Goal: Task Accomplishment & Management: Use online tool/utility

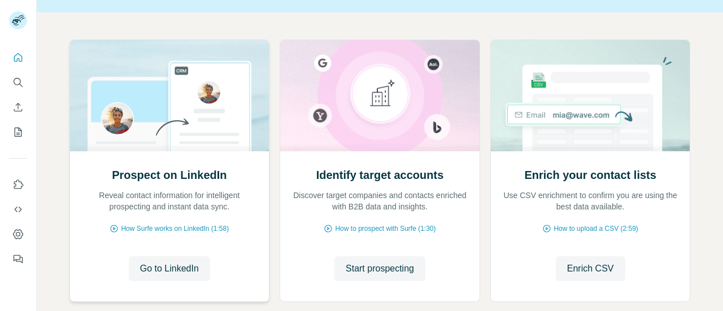
scroll to position [118, 0]
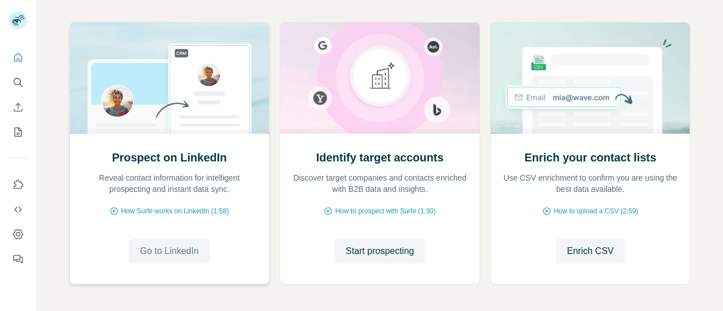
click at [169, 247] on span "Go to LinkedIn" at bounding box center [169, 251] width 59 height 14
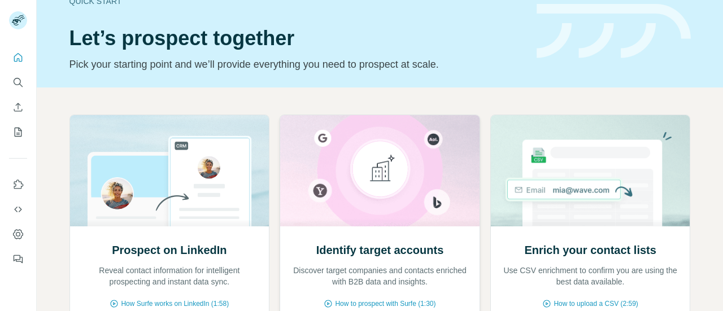
scroll to position [0, 0]
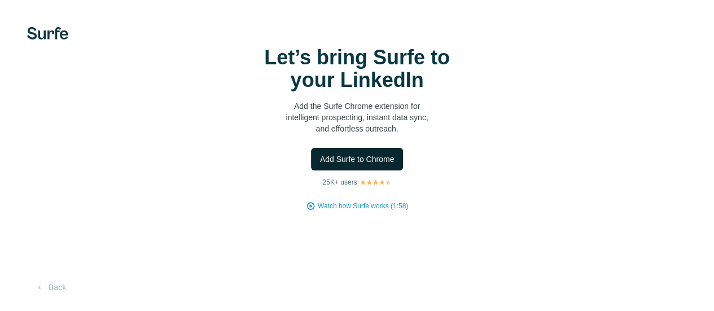
click at [320, 165] on span "Add Surfe to Chrome" at bounding box center [357, 159] width 75 height 11
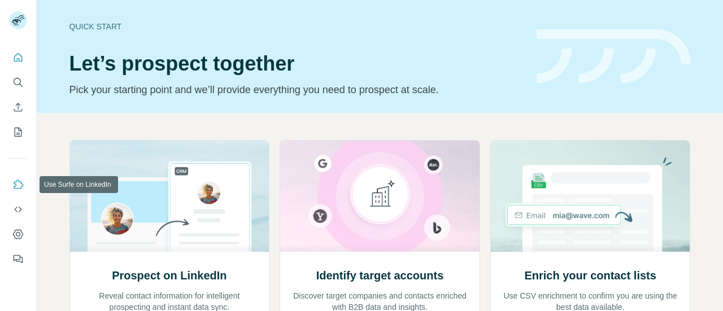
click at [17, 190] on icon "Use Surfe on LinkedIn" at bounding box center [17, 184] width 11 height 11
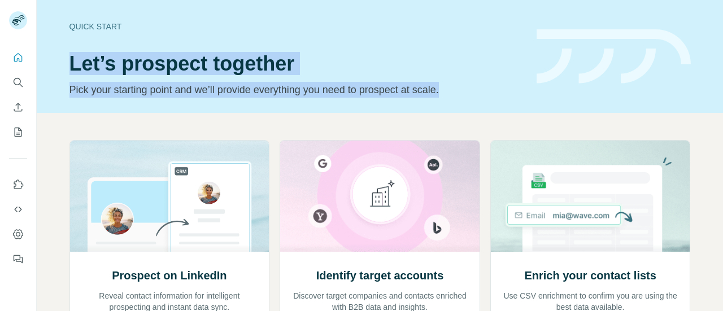
drag, startPoint x: 60, startPoint y: 55, endPoint x: 476, endPoint y: 90, distance: 417.5
click at [476, 90] on div "Quick start Let’s prospect together Pick your starting point and we’ll provide …" at bounding box center [380, 56] width 686 height 113
copy div "Let’s prospect together Pick your starting point and we’ll provide everything y…"
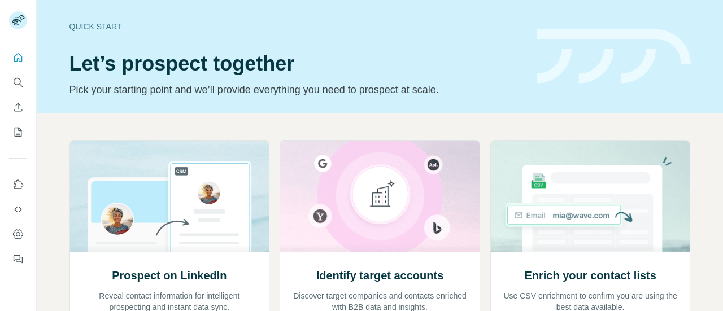
click at [294, 129] on div "Prospect on LinkedIn Reveal contact information for intelligent prospecting and…" at bounding box center [380, 294] width 686 height 362
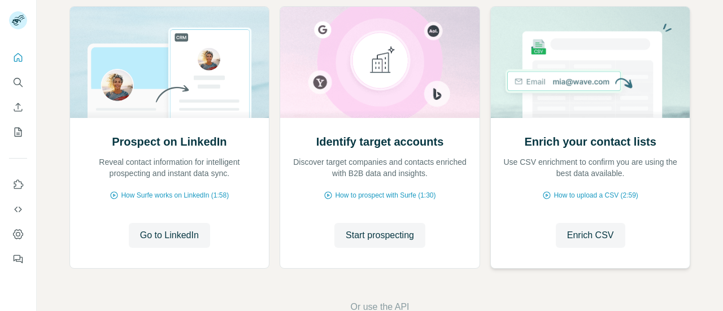
scroll to position [134, 0]
click at [592, 236] on span "Enrich CSV" at bounding box center [590, 235] width 47 height 14
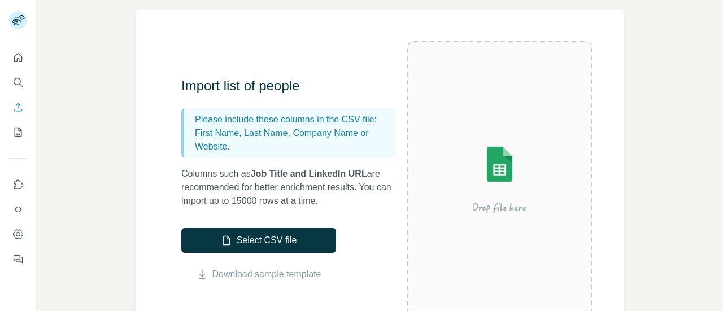
scroll to position [82, 0]
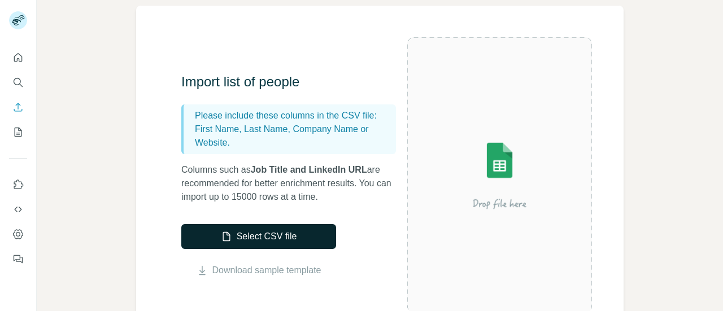
click at [260, 237] on button "Select CSV file" at bounding box center [258, 236] width 155 height 25
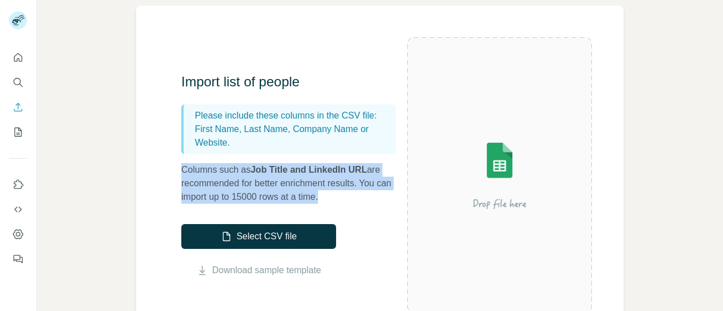
drag, startPoint x: 332, startPoint y: 198, endPoint x: 182, endPoint y: 170, distance: 152.7
click at [182, 170] on p "Columns such as Job Title and LinkedIn URL are recommended for better enrichmen…" at bounding box center [294, 183] width 226 height 41
copy p "Columns such as Job Title and LinkedIn URL are recommended for better enrichmen…"
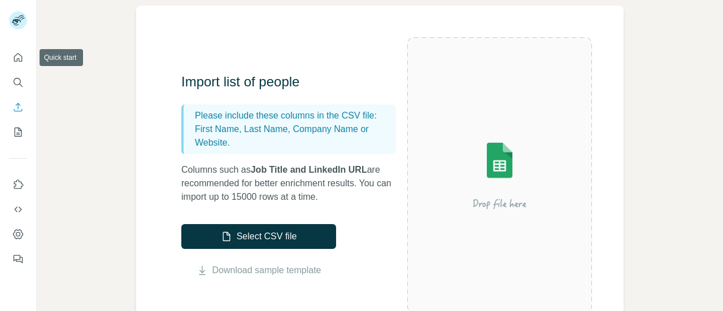
click at [8, 56] on div at bounding box center [18, 155] width 36 height 229
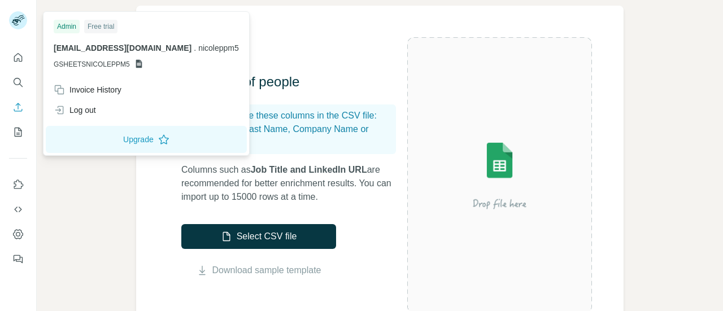
click at [20, 17] on rect at bounding box center [18, 20] width 18 height 18
click at [17, 59] on icon "Quick start" at bounding box center [18, 57] width 8 height 8
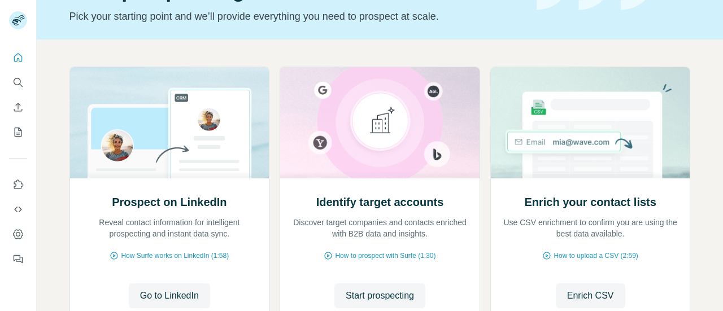
scroll to position [78, 0]
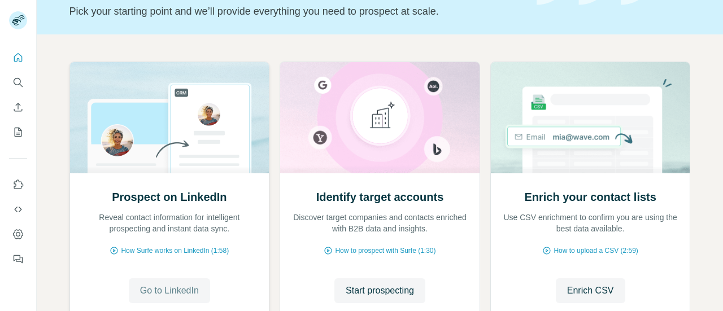
click at [170, 290] on span "Go to LinkedIn" at bounding box center [169, 291] width 59 height 14
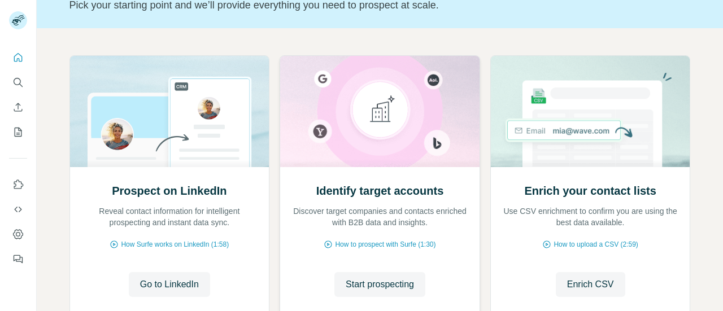
scroll to position [84, 0]
click at [574, 281] on span "Enrich CSV" at bounding box center [590, 285] width 47 height 14
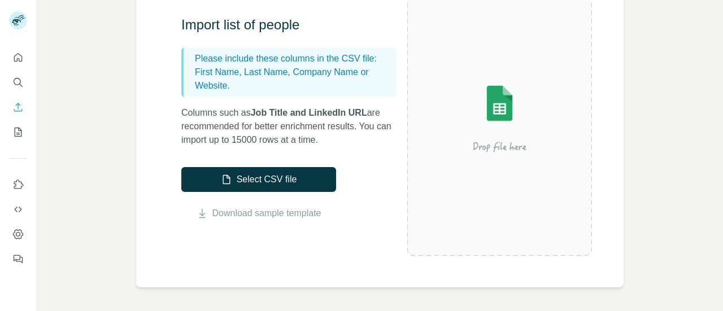
scroll to position [140, 0]
click at [290, 209] on link "Download sample template" at bounding box center [266, 213] width 109 height 14
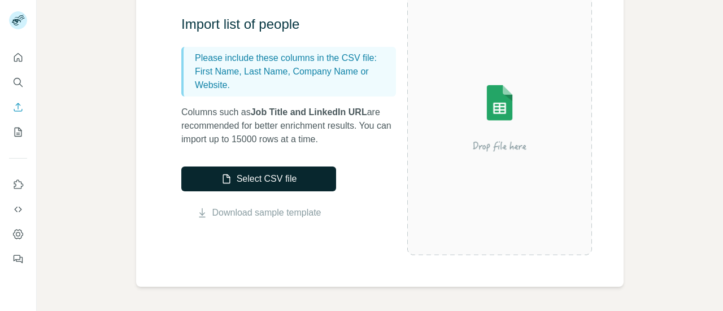
click at [299, 181] on button "Select CSV file" at bounding box center [258, 179] width 155 height 25
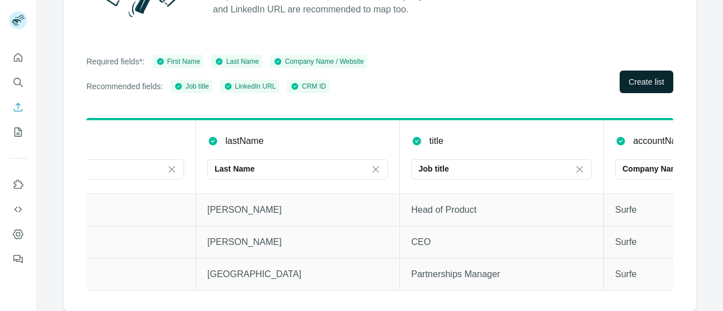
scroll to position [0, 305]
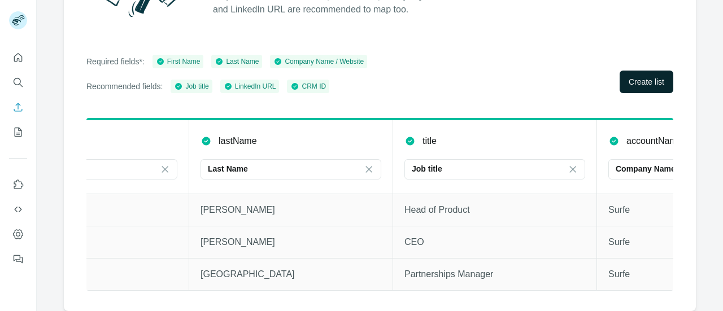
click at [653, 76] on span "Create list" at bounding box center [646, 81] width 36 height 11
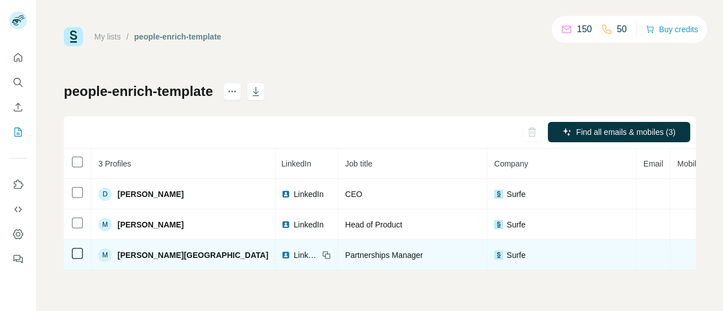
scroll to position [0, 164]
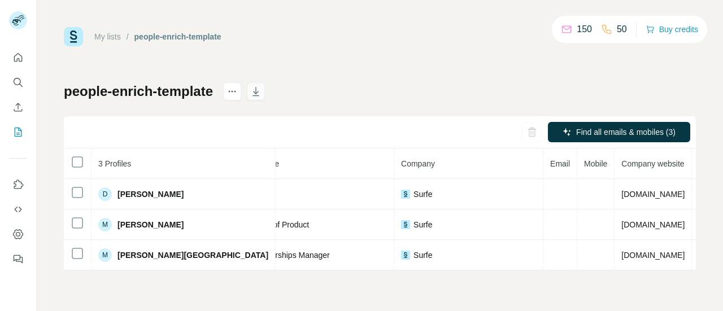
click at [261, 94] on icon "button" at bounding box center [255, 91] width 11 height 11
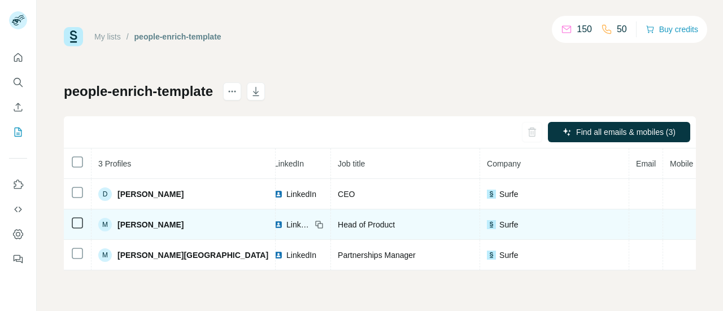
scroll to position [0, 0]
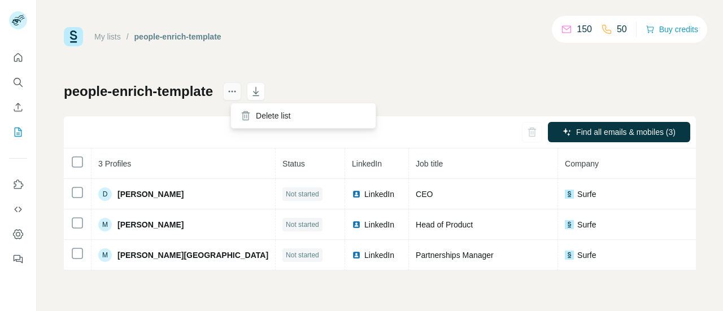
click at [234, 90] on icon "actions" at bounding box center [231, 91] width 11 height 11
click at [172, 101] on div "people-enrich-template Find all emails & mobiles (3) 3 Profiles Status LinkedIn…" at bounding box center [380, 176] width 632 height 188
click at [11, 130] on button "My lists" at bounding box center [18, 132] width 18 height 20
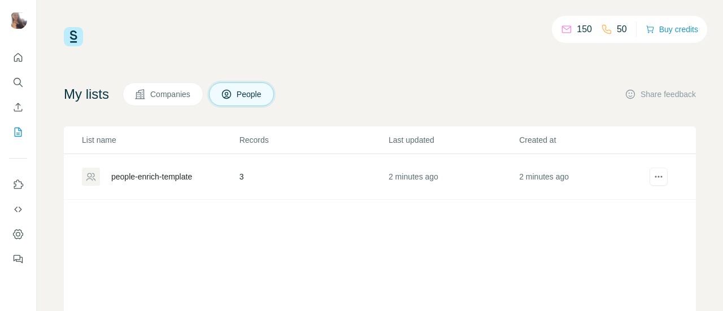
click at [183, 96] on span "Companies" at bounding box center [170, 94] width 41 height 11
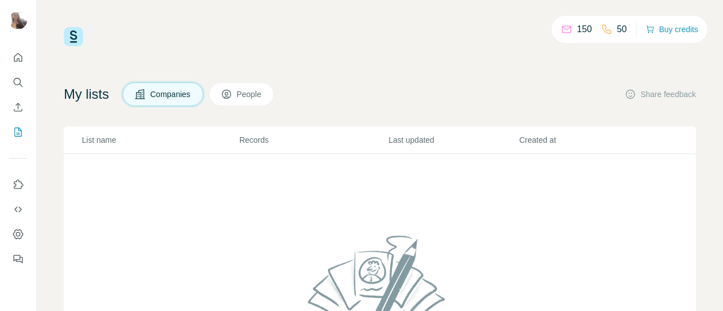
click at [260, 94] on span "People" at bounding box center [250, 94] width 26 height 11
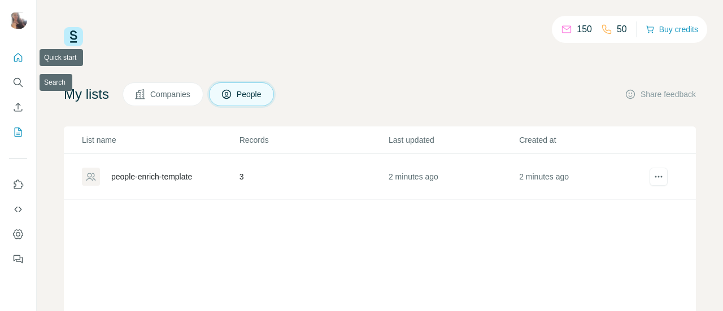
click at [23, 61] on icon "Quick start" at bounding box center [17, 57] width 11 height 11
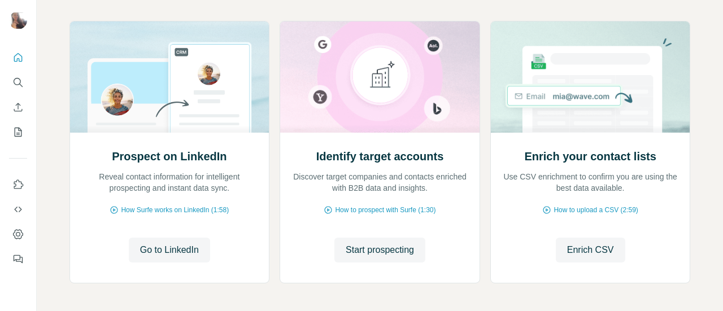
scroll to position [121, 0]
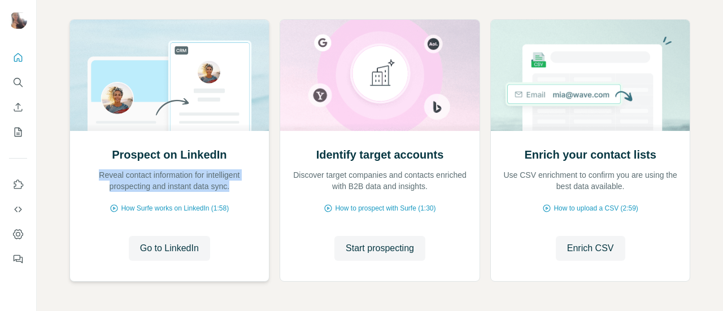
drag, startPoint x: 92, startPoint y: 174, endPoint x: 240, endPoint y: 187, distance: 149.0
click at [240, 187] on p "Reveal contact information for intelligent prospecting and instant data sync." at bounding box center [169, 180] width 177 height 23
copy p "Reveal contact information for intelligent prospecting and instant data sync."
click at [154, 249] on span "Go to LinkedIn" at bounding box center [169, 249] width 59 height 14
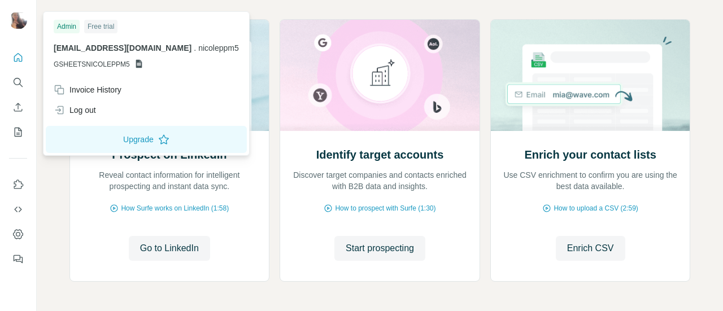
click at [139, 64] on icon at bounding box center [138, 64] width 6 height 8
click at [70, 25] on div "Admin" at bounding box center [67, 27] width 26 height 14
click at [98, 27] on div "Free trial" at bounding box center [100, 27] width 33 height 14
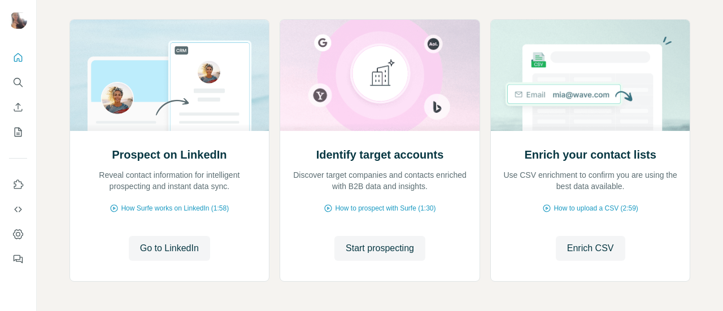
click at [24, 19] on img at bounding box center [18, 20] width 18 height 18
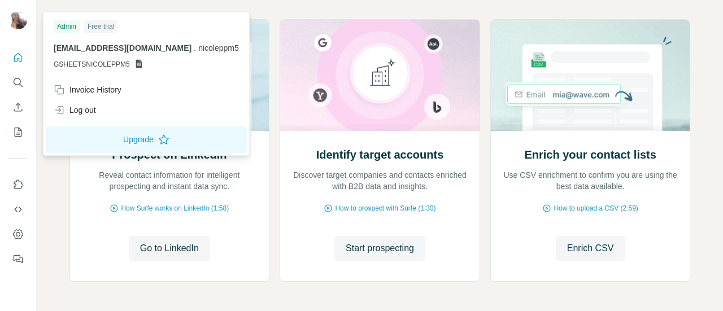
click at [139, 63] on icon at bounding box center [138, 63] width 9 height 9
click at [101, 90] on div "Invoice History" at bounding box center [88, 89] width 68 height 11
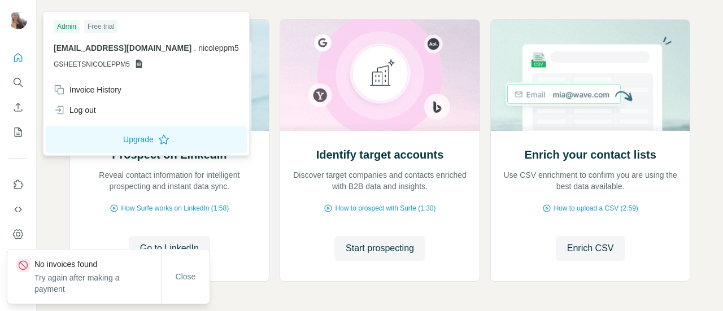
click at [135, 63] on icon at bounding box center [138, 64] width 6 height 8
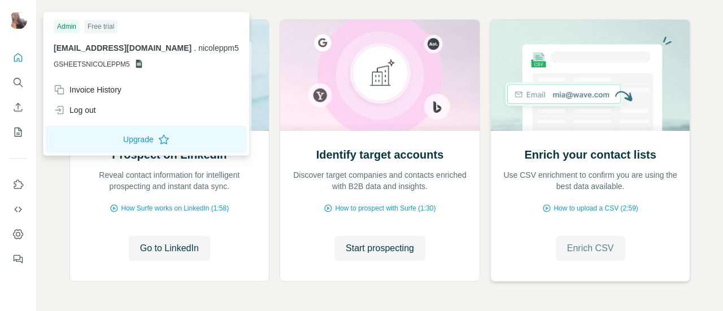
click at [584, 255] on span "Enrich CSV" at bounding box center [590, 249] width 47 height 14
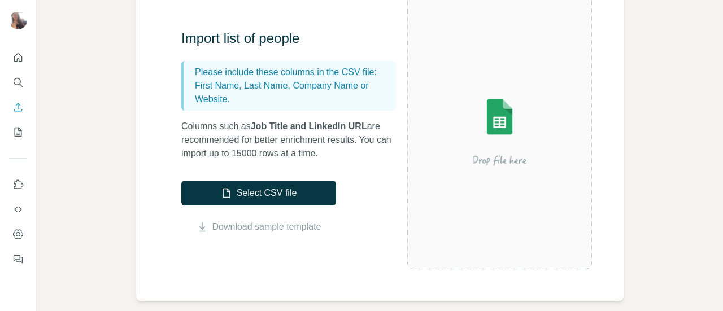
scroll to position [127, 0]
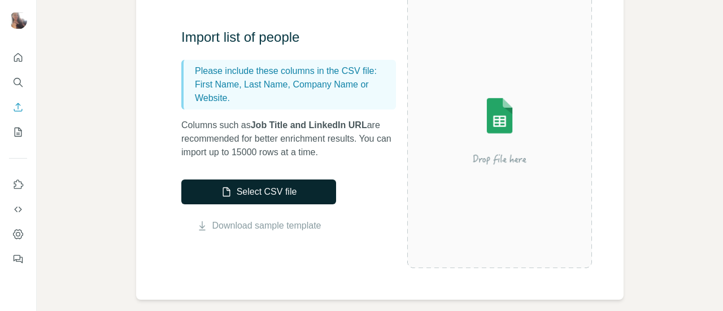
click at [281, 196] on button "Select CSV file" at bounding box center [258, 192] width 155 height 25
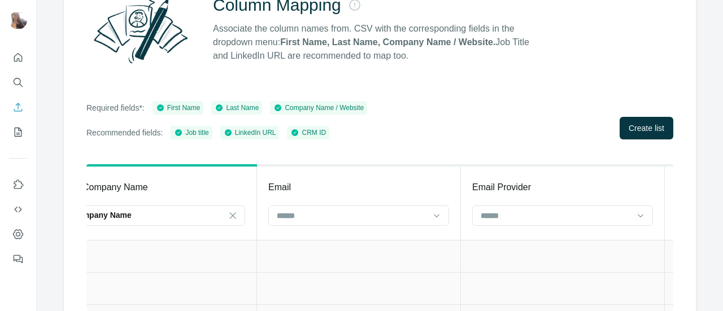
scroll to position [181, 0]
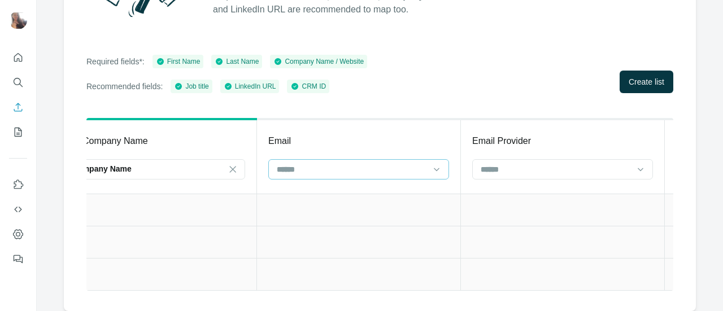
click at [399, 164] on input at bounding box center [351, 169] width 152 height 12
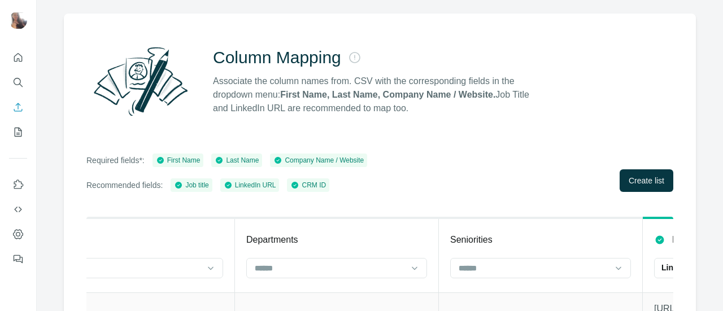
scroll to position [73, 0]
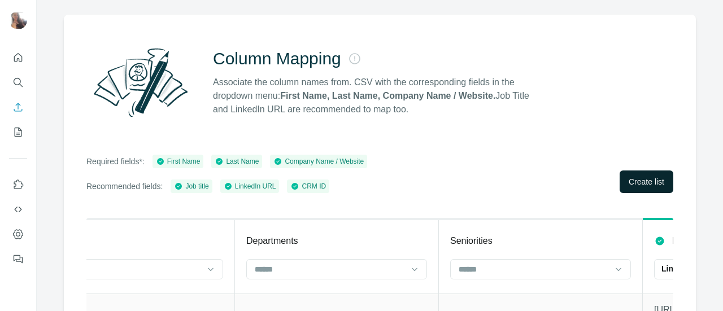
click at [624, 174] on button "Create list" at bounding box center [646, 181] width 54 height 23
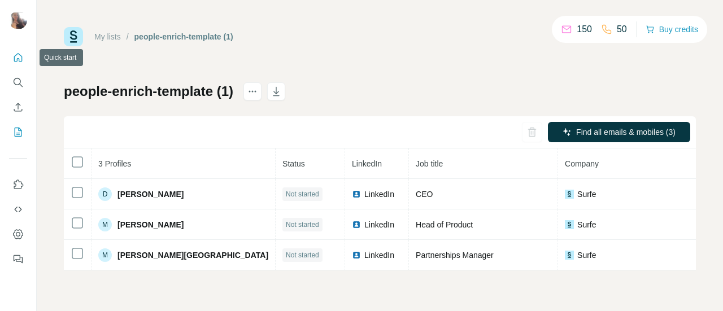
click at [14, 62] on icon "Quick start" at bounding box center [17, 57] width 11 height 11
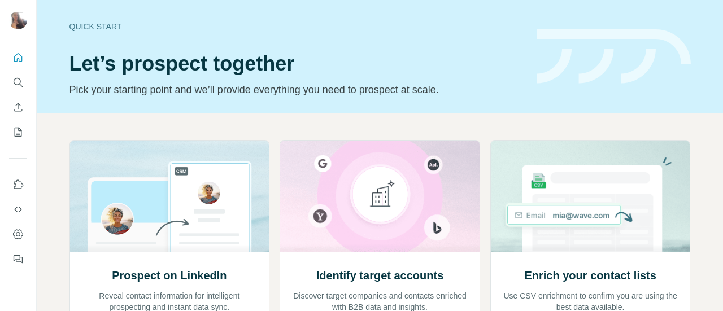
scroll to position [126, 0]
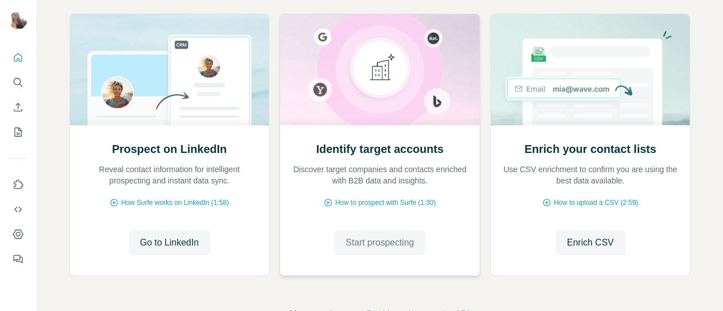
click at [376, 242] on span "Start prospecting" at bounding box center [379, 243] width 68 height 14
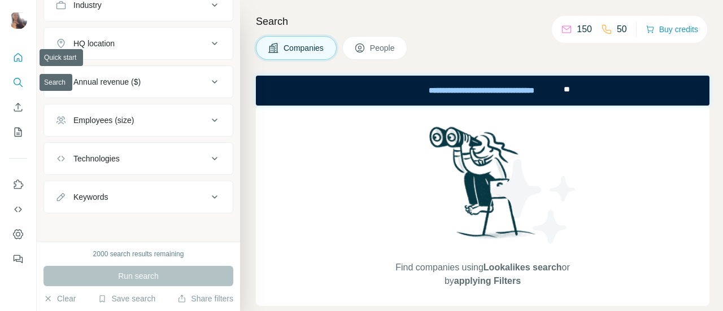
click at [23, 58] on icon "Quick start" at bounding box center [17, 57] width 11 height 11
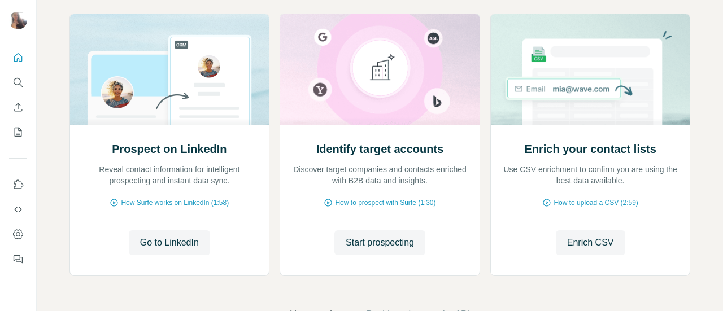
scroll to position [164, 0]
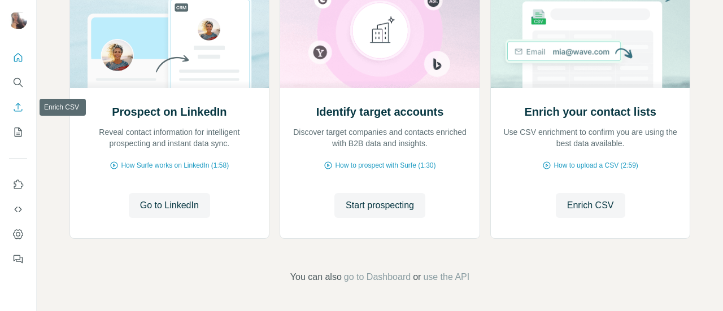
click at [16, 102] on icon "Enrich CSV" at bounding box center [17, 107] width 11 height 11
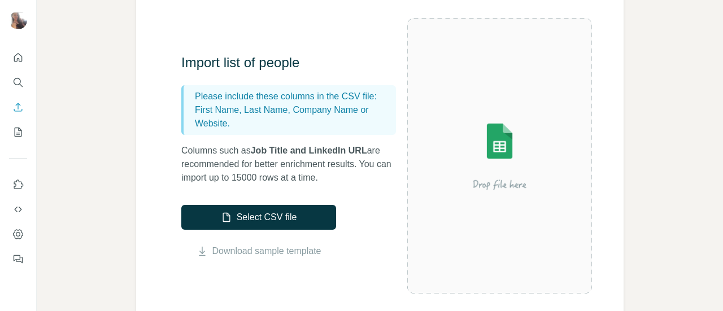
scroll to position [102, 0]
click at [16, 129] on icon "My lists" at bounding box center [17, 131] width 11 height 11
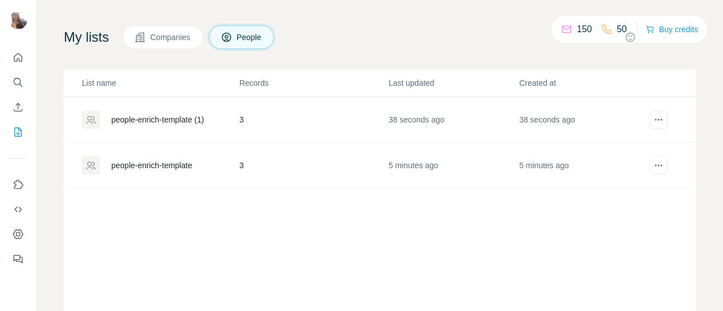
scroll to position [58, 0]
click at [653, 165] on icon "actions" at bounding box center [658, 164] width 11 height 11
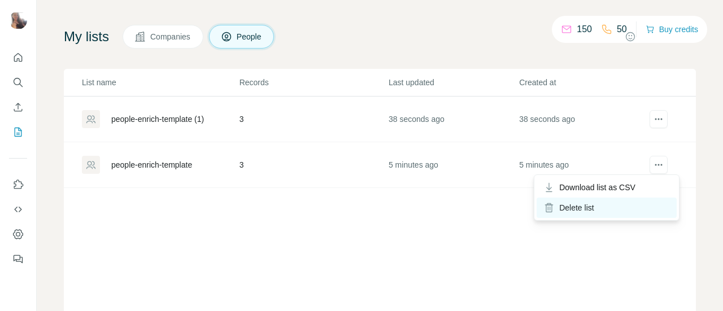
click at [577, 212] on div "Delete list" at bounding box center [606, 208] width 140 height 20
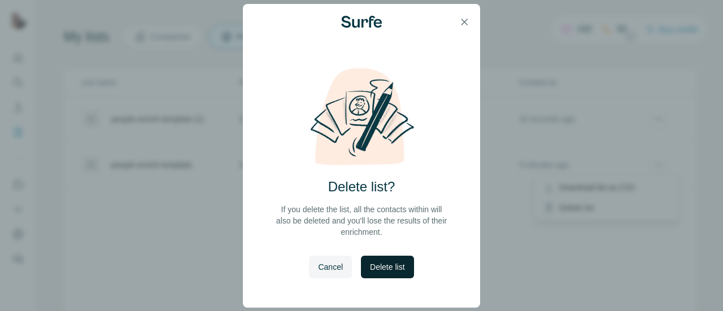
click at [382, 273] on button "Delete list" at bounding box center [387, 267] width 52 height 23
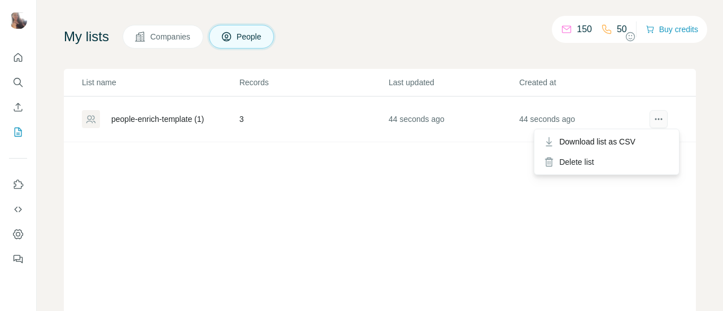
click at [653, 116] on icon "actions" at bounding box center [658, 118] width 11 height 11
click at [576, 166] on div "Delete list" at bounding box center [606, 162] width 140 height 20
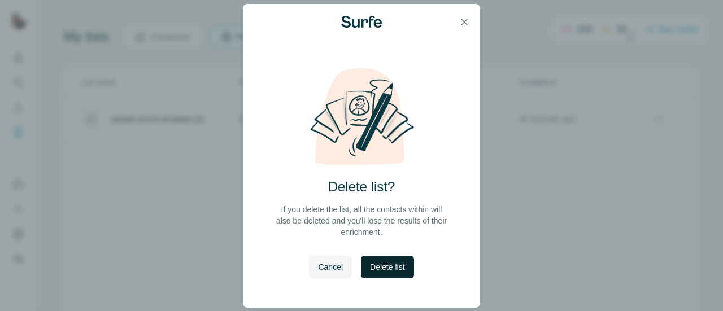
click at [391, 261] on span "Delete list" at bounding box center [387, 266] width 34 height 11
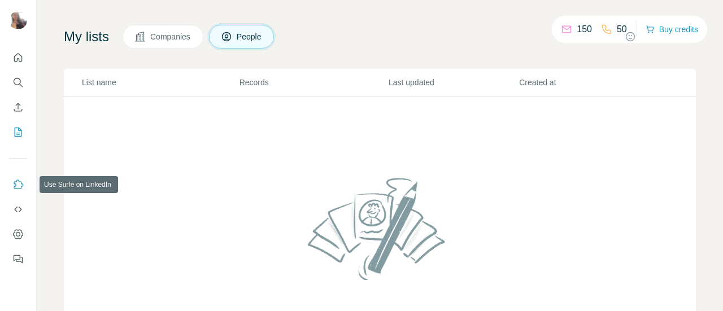
click at [16, 185] on icon "Use Surfe on LinkedIn" at bounding box center [19, 184] width 10 height 9
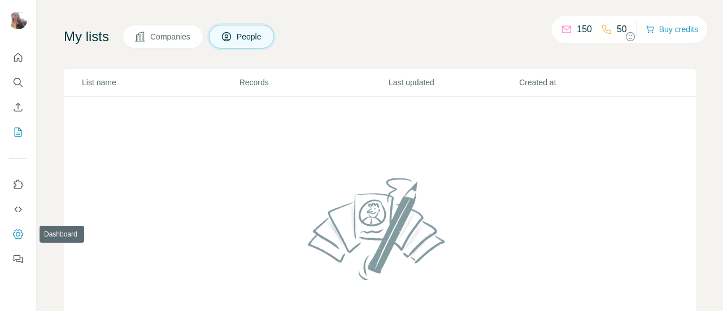
click at [15, 231] on icon "Dashboard" at bounding box center [18, 234] width 10 height 10
